Goal: Task Accomplishment & Management: Use online tool/utility

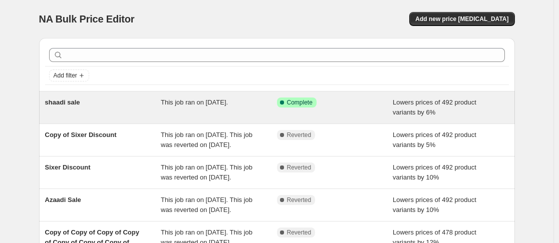
click at [165, 106] on span "This job ran on September 22, 2025." at bounding box center [194, 103] width 67 height 8
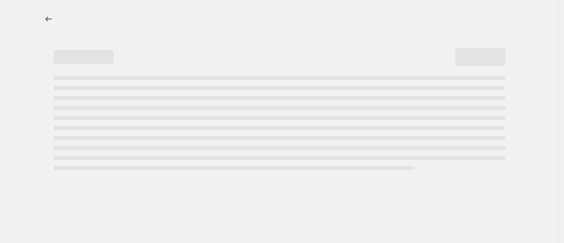
select select "percentage"
select select "no_change"
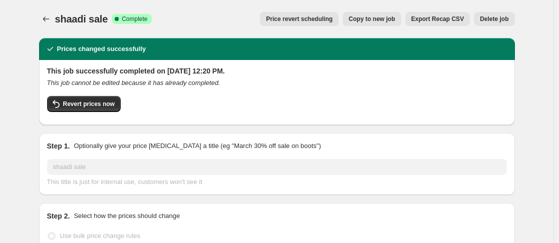
click at [375, 20] on span "Copy to new job" at bounding box center [371, 19] width 47 height 8
select select "percentage"
select select "no_change"
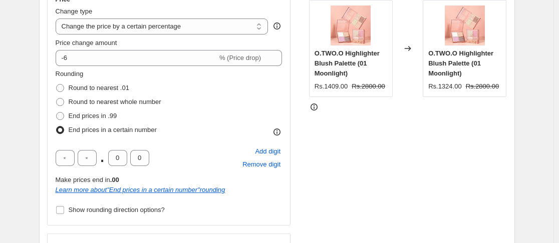
scroll to position [200, 0]
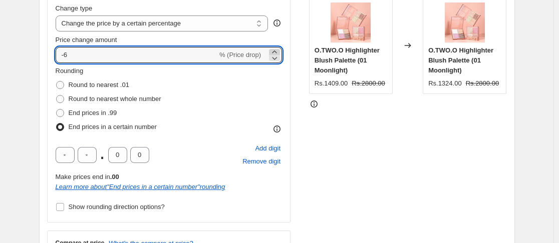
click at [274, 52] on icon at bounding box center [274, 52] width 10 height 10
click at [279, 59] on icon at bounding box center [274, 58] width 10 height 10
click at [200, 51] on input "-6" at bounding box center [137, 55] width 162 height 16
click at [278, 49] on icon at bounding box center [274, 52] width 10 height 10
click at [274, 58] on icon at bounding box center [274, 58] width 10 height 10
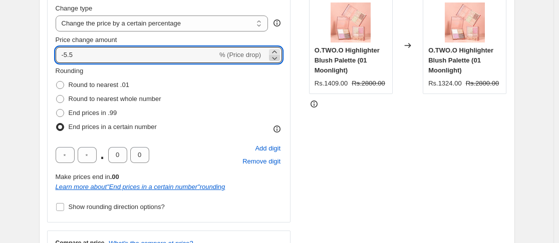
type input "-6.5"
drag, startPoint x: 198, startPoint y: 55, endPoint x: 58, endPoint y: 60, distance: 140.3
click at [58, 60] on input "-6.5" at bounding box center [137, 55] width 162 height 16
drag, startPoint x: 88, startPoint y: 52, endPoint x: 49, endPoint y: 53, distance: 39.1
click at [49, 53] on div "Step 2. Select how the prices should change Use bulk price change rules Set pro…" at bounding box center [277, 112] width 476 height 409
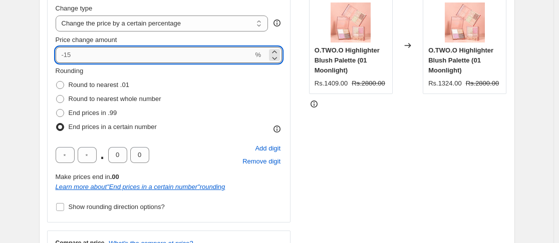
click at [58, 56] on input "Price change amount" at bounding box center [155, 55] width 198 height 16
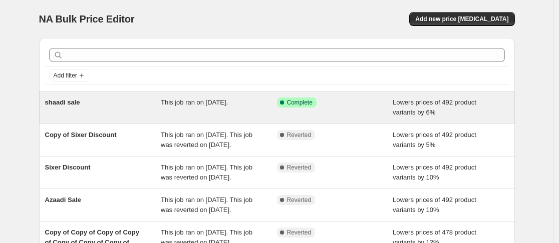
click at [346, 105] on div "Success Complete Complete" at bounding box center [327, 103] width 101 height 10
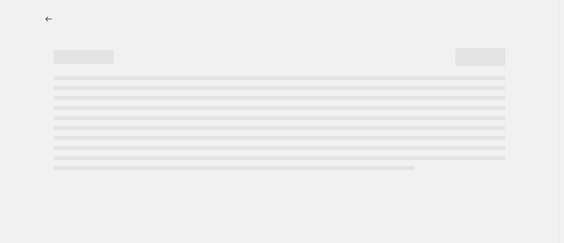
select select "percentage"
select select "no_change"
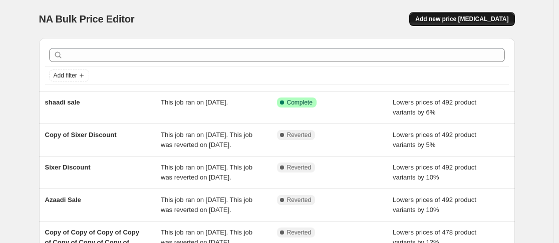
click at [471, 18] on span "Add new price change job" at bounding box center [461, 19] width 93 height 8
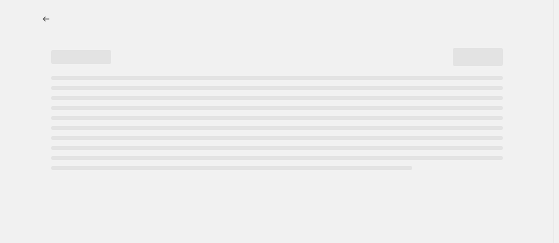
select select "percentage"
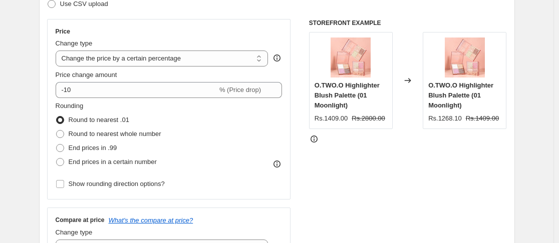
scroll to position [150, 0]
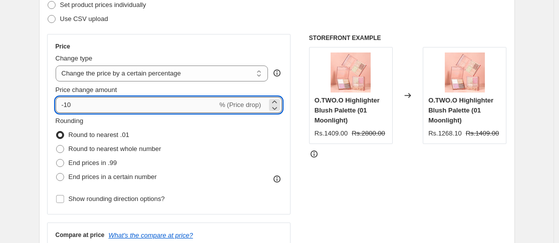
drag, startPoint x: 75, startPoint y: 105, endPoint x: 64, endPoint y: 105, distance: 11.0
click at [64, 105] on input "-10" at bounding box center [137, 105] width 162 height 16
click at [276, 101] on icon at bounding box center [274, 102] width 5 height 3
click at [278, 110] on icon at bounding box center [274, 108] width 10 height 10
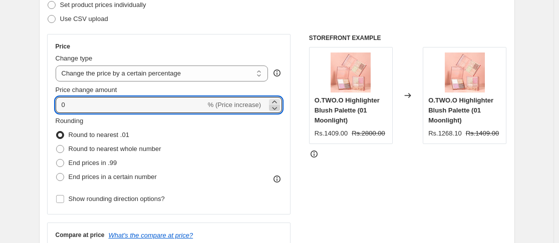
type input "-1"
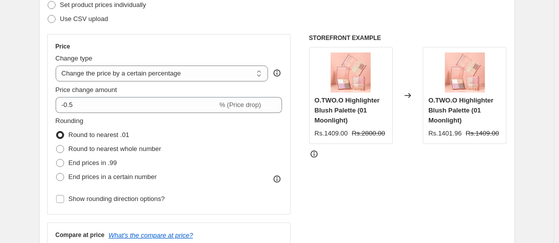
click at [314, 181] on div "STOREFRONT EXAMPLE O.TWO.O Highlighter Blush Palette (01 Moonlight) Rs.1409.00 …" at bounding box center [408, 156] width 198 height 245
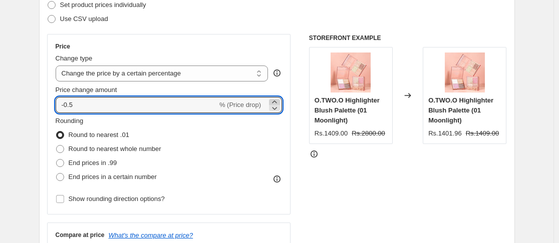
click at [279, 102] on icon at bounding box center [274, 102] width 10 height 10
click at [278, 107] on icon at bounding box center [274, 108] width 10 height 10
click at [276, 100] on icon at bounding box center [274, 102] width 10 height 10
type input "-0.5"
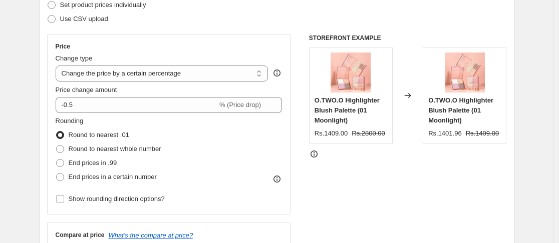
click at [399, 167] on div "STOREFRONT EXAMPLE O.TWO.O Highlighter Blush Palette (01 Moonlight) Rs.1409.00 …" at bounding box center [408, 156] width 198 height 245
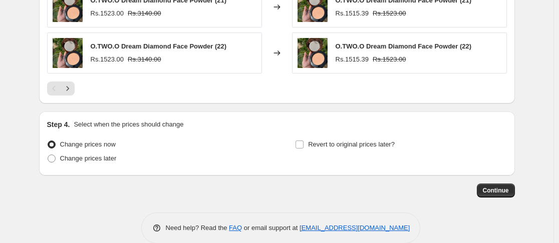
scroll to position [758, 0]
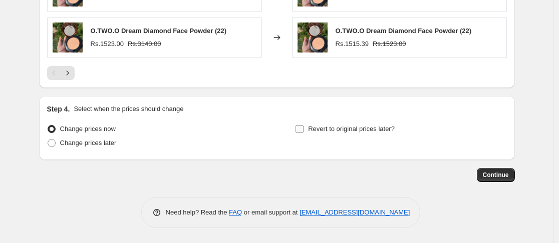
click at [304, 129] on span at bounding box center [299, 129] width 9 height 9
click at [303, 129] on input "Revert to original prices later?" at bounding box center [299, 129] width 8 height 8
checkbox input "true"
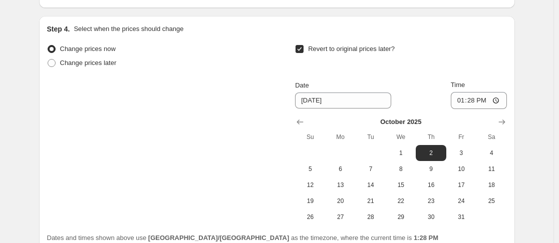
scroll to position [929, 0]
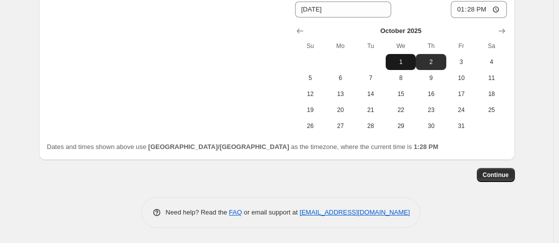
click at [405, 64] on span "1" at bounding box center [400, 62] width 22 height 8
type input "10/1/2025"
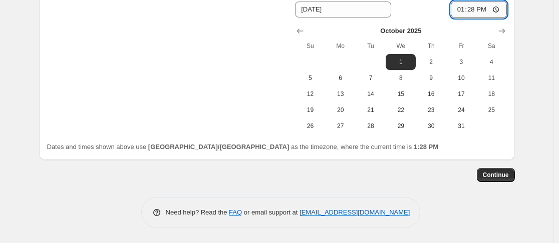
click at [464, 8] on input "13:28" at bounding box center [479, 9] width 56 height 17
type input "12:00"
click at [493, 177] on span "Continue" at bounding box center [496, 175] width 26 height 8
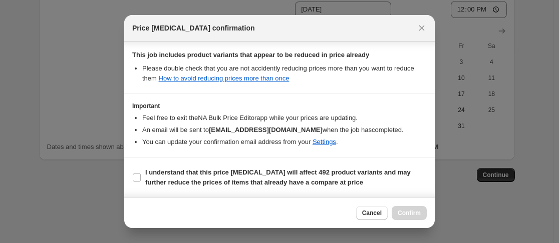
scroll to position [243, 0]
click at [137, 176] on input "I understand that this price change job will affect 492 product variants and ma…" at bounding box center [137, 178] width 8 height 8
checkbox input "true"
click at [401, 212] on span "Confirm" at bounding box center [408, 213] width 23 height 8
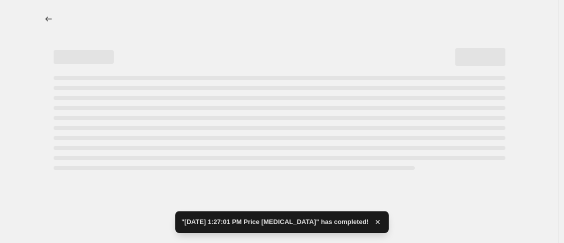
select select "percentage"
